Goal: Task Accomplishment & Management: Manage account settings

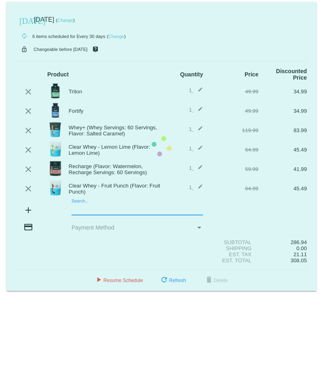
click at [93, 211] on mat-card "today Aug 31 2025 ( Change ) autorenew 6 items scheduled for Every 30 days ( Ch…" at bounding box center [161, 146] width 310 height 289
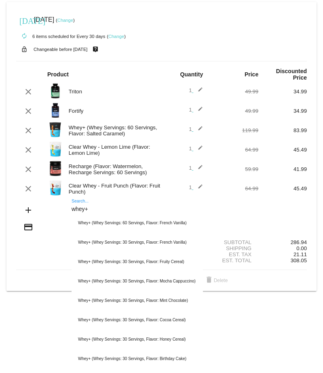
type input "whey+"
click at [184, 28] on div "autorenew 6 items scheduled for Every 30 days ( Change )" at bounding box center [161, 36] width 291 height 16
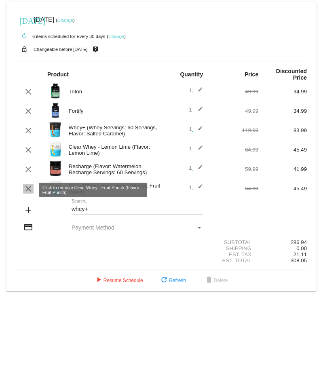
click at [25, 189] on mat-icon "clear" at bounding box center [28, 189] width 10 height 10
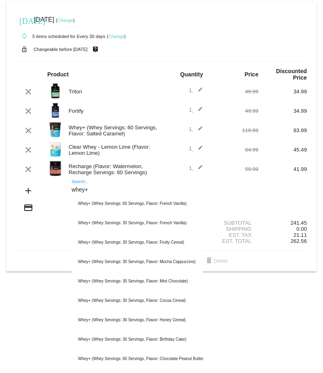
drag, startPoint x: 95, startPoint y: 191, endPoint x: 63, endPoint y: 191, distance: 31.9
click at [63, 191] on div "add whey+ Search... Whey+ (Whey Servings: 60 Servings, Flavor: French Vanilla) …" at bounding box center [161, 191] width 291 height 23
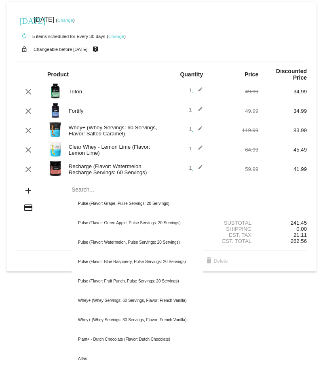
click at [22, 263] on div "play_arrow Resume Schedule refresh Refresh delete Delete" at bounding box center [161, 261] width 303 height 15
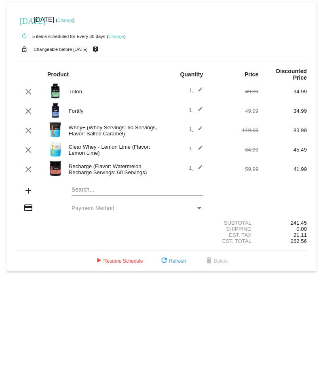
click at [22, 263] on div "play_arrow Resume Schedule refresh Refresh delete Delete" at bounding box center [161, 261] width 303 height 15
click at [102, 262] on span "play_arrow Resume Schedule" at bounding box center [118, 261] width 49 height 6
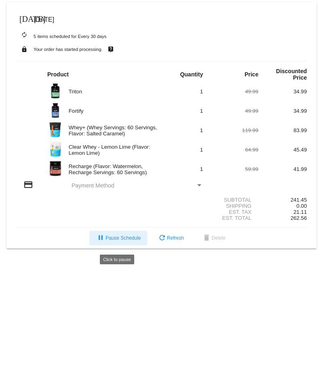
click at [99, 241] on mat-icon "pause" at bounding box center [101, 239] width 10 height 10
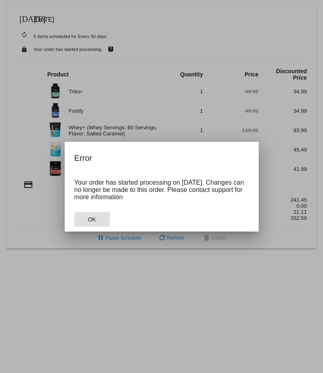
click at [94, 217] on span "OK" at bounding box center [92, 219] width 8 height 6
